Goal: Task Accomplishment & Management: Use online tool/utility

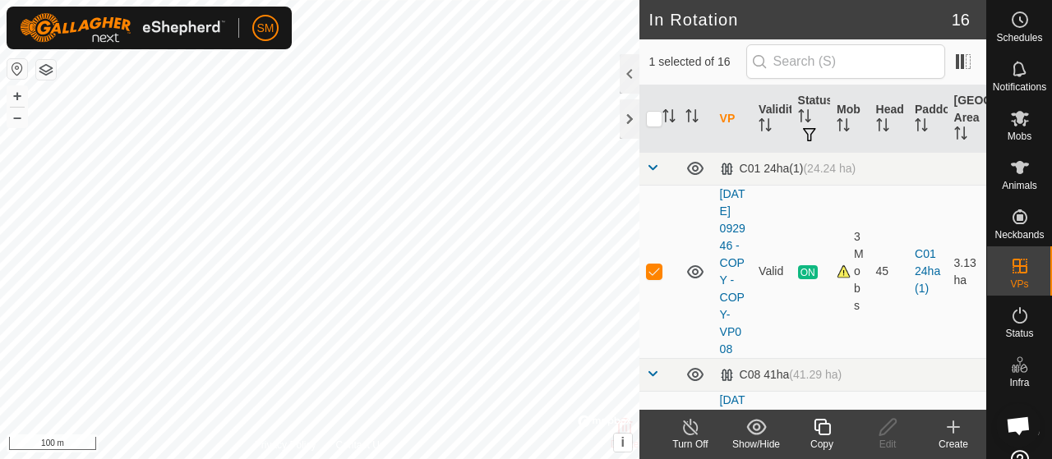
click at [818, 420] on icon at bounding box center [822, 427] width 16 height 16
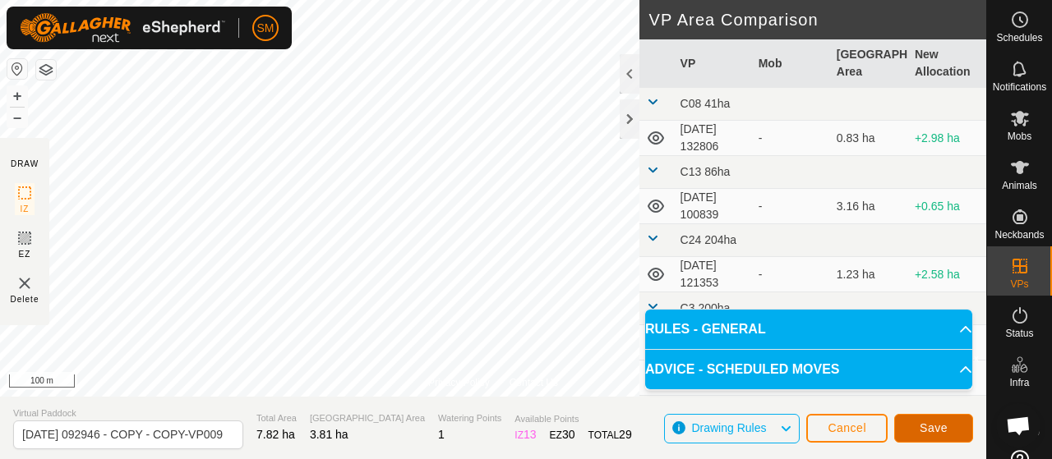
click at [941, 425] on span "Save" at bounding box center [934, 428] width 28 height 13
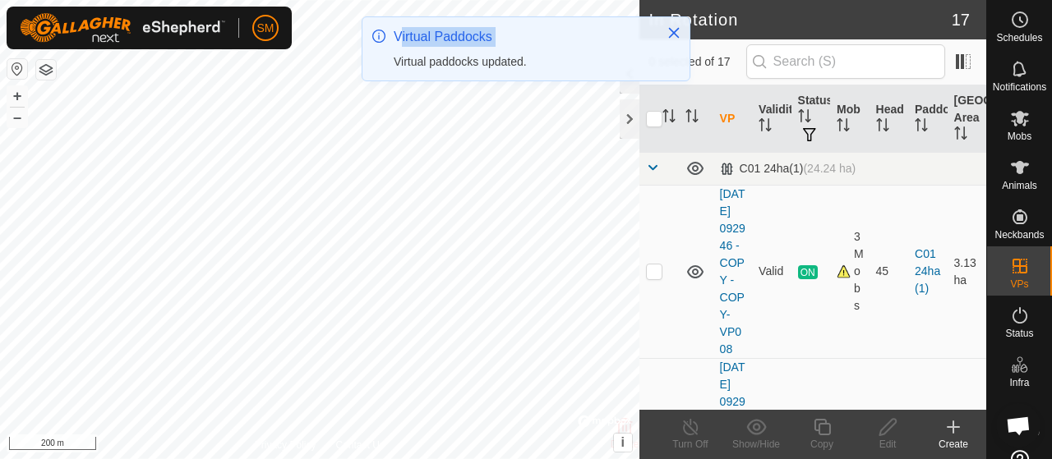
click at [395, 259] on div "SM Schedules Notifications Mobs Animals Neckbands VPs Status Infra Heatmap Help…" at bounding box center [526, 229] width 1052 height 459
